Goal: Task Accomplishment & Management: Complete application form

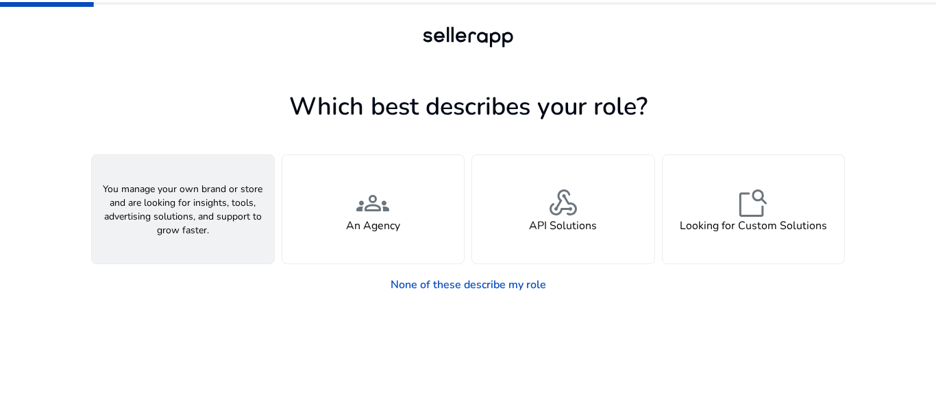
click at [174, 226] on h4 "A Seller" at bounding box center [182, 225] width 41 height 13
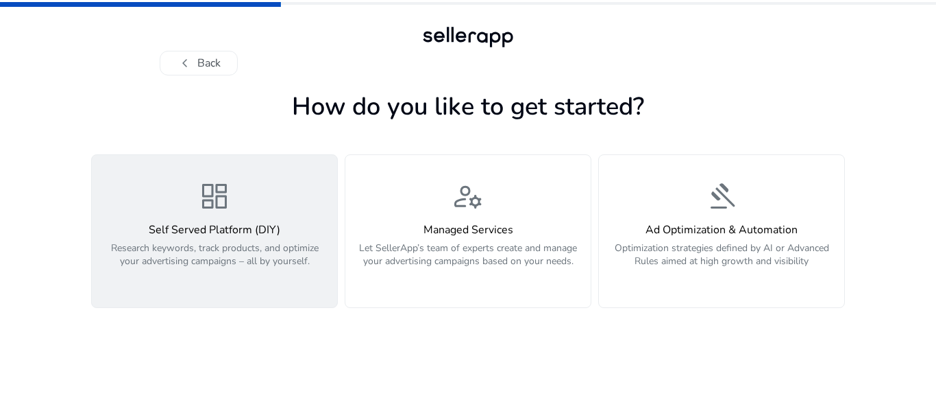
click at [214, 206] on span "dashboard" at bounding box center [214, 196] width 33 height 33
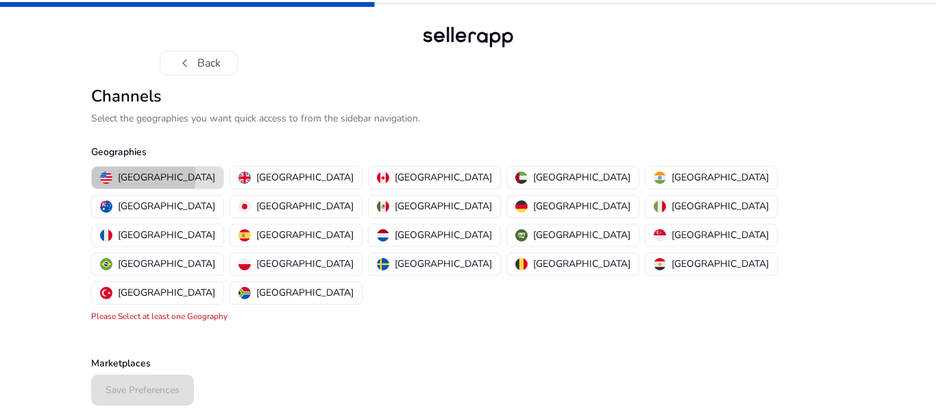
click at [143, 176] on p "[GEOGRAPHIC_DATA]" at bounding box center [166, 177] width 97 height 14
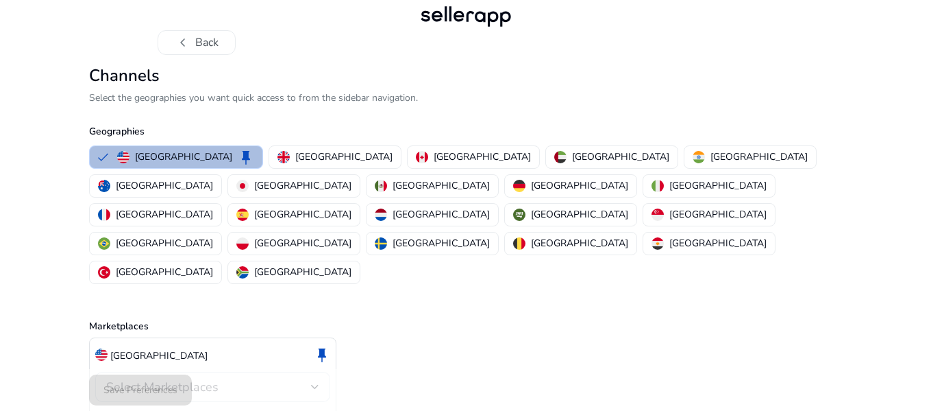
scroll to position [32, 0]
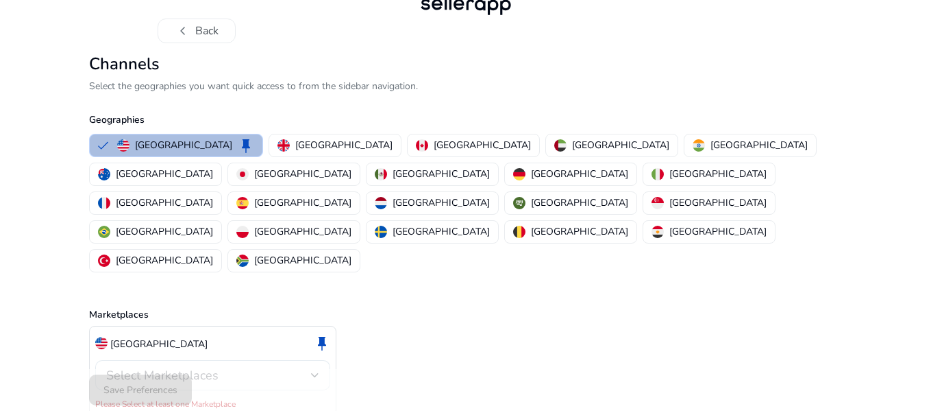
click at [300, 367] on div "Select Marketplaces" at bounding box center [208, 374] width 205 height 15
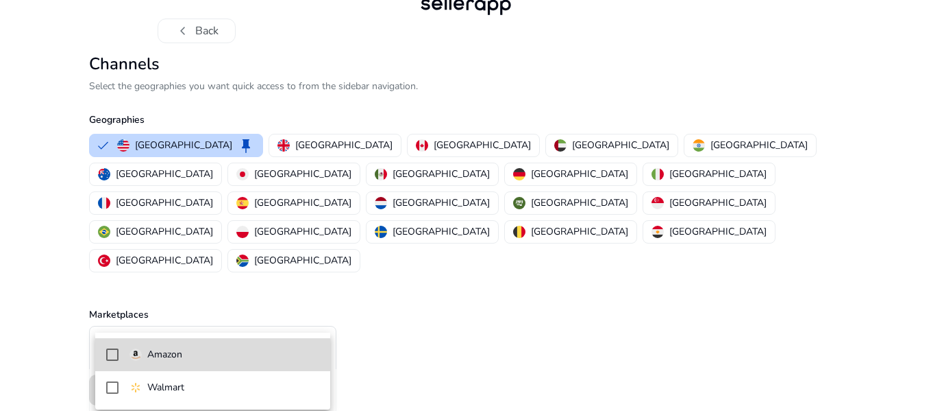
click at [128, 355] on mat-option "Amazon" at bounding box center [212, 354] width 235 height 33
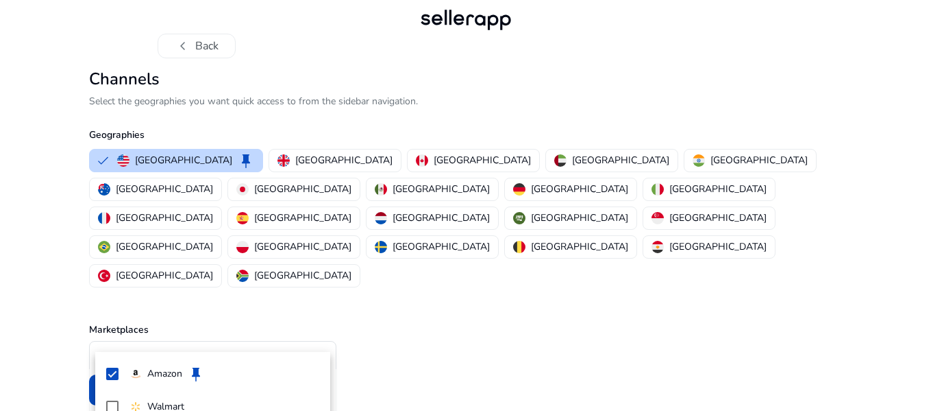
click at [424, 278] on div at bounding box center [465, 205] width 931 height 411
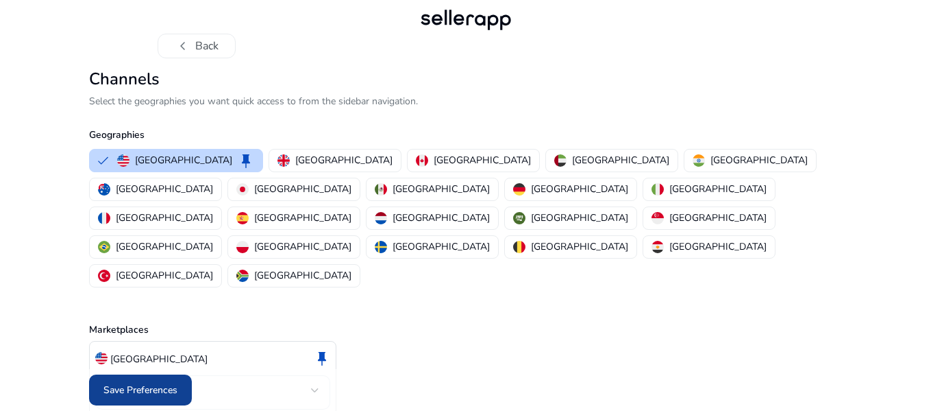
click at [160, 386] on span "Save Preferences" at bounding box center [140, 389] width 74 height 14
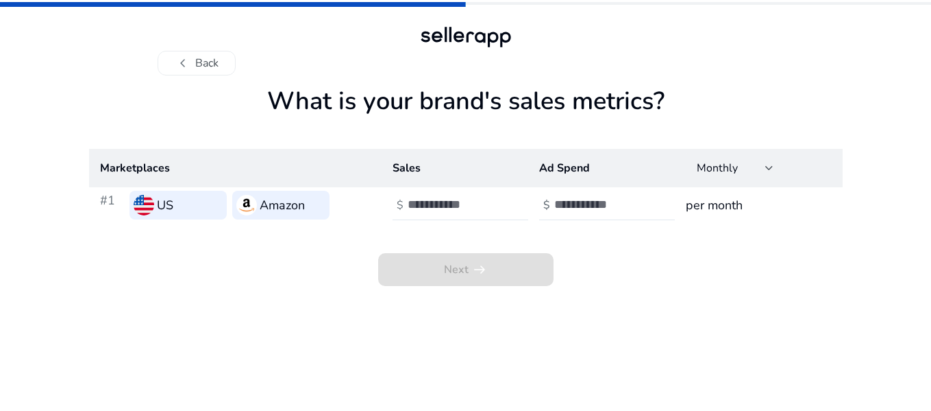
scroll to position [0, 0]
click at [430, 201] on input "number" at bounding box center [457, 204] width 93 height 15
type input "*"
click at [585, 208] on input "number" at bounding box center [603, 204] width 93 height 15
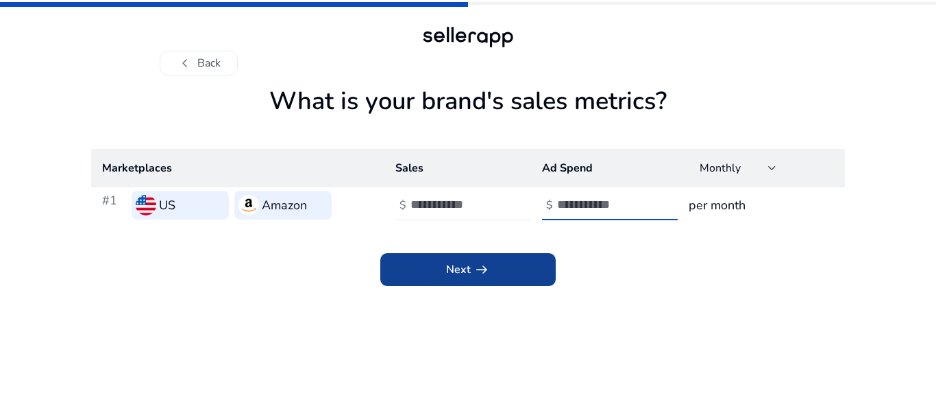
type input "*"
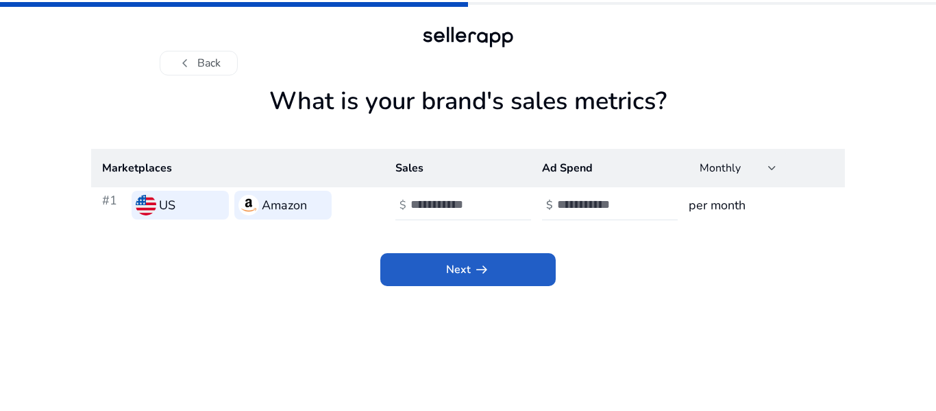
click at [464, 269] on span "Next arrow_right_alt" at bounding box center [468, 269] width 44 height 16
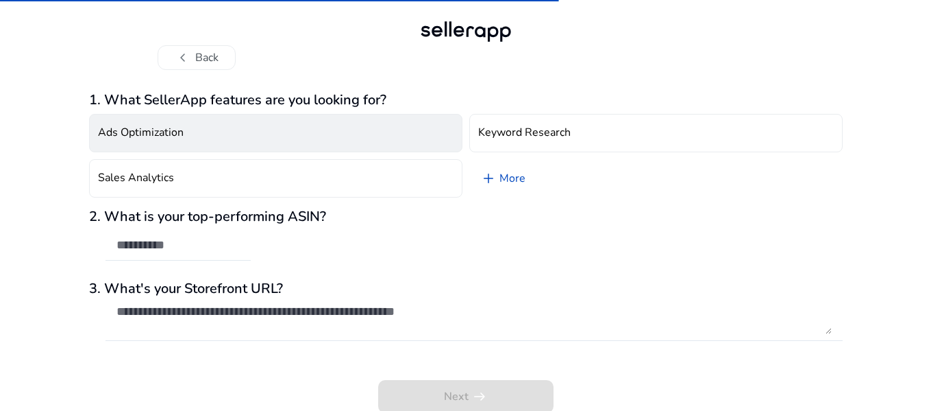
scroll to position [8, 0]
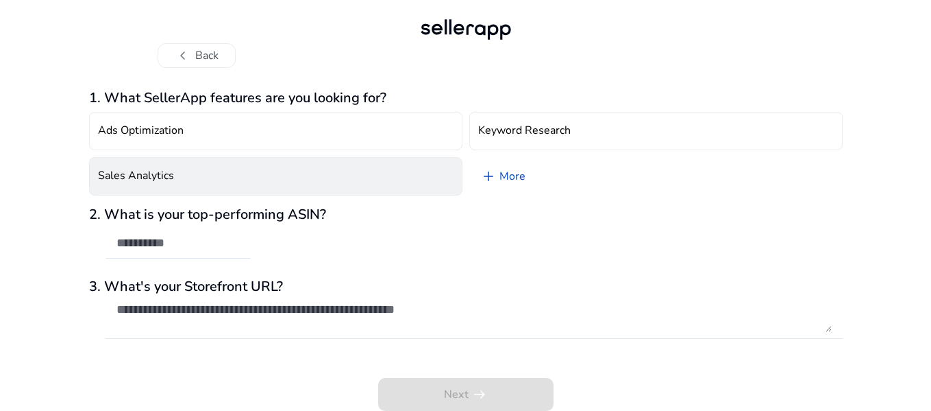
click at [366, 175] on button "Sales Analytics" at bounding box center [275, 176] width 373 height 38
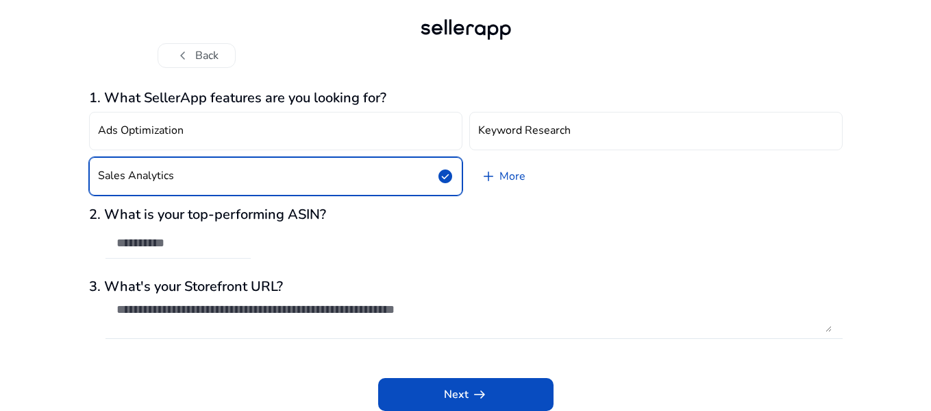
click at [195, 252] on div at bounding box center [178, 243] width 123 height 30
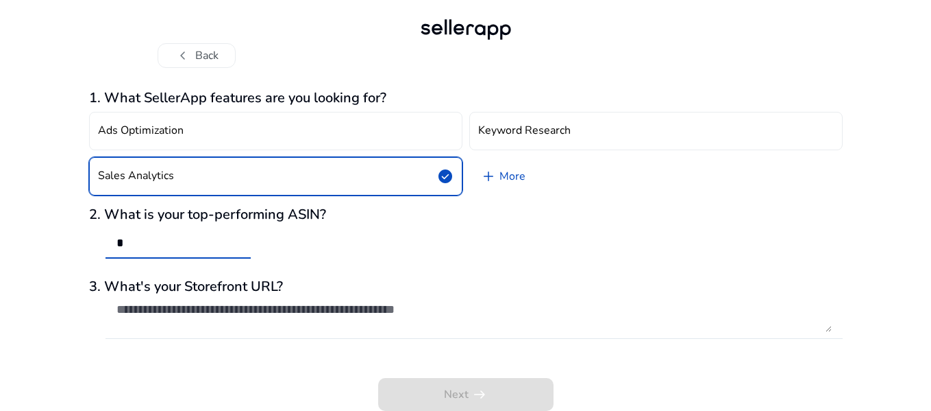
type input "*"
